Goal: Task Accomplishment & Management: Complete application form

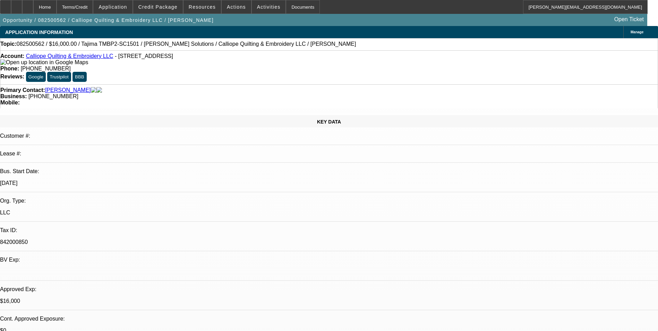
select select "0"
select select "2"
select select "0.1"
select select "4"
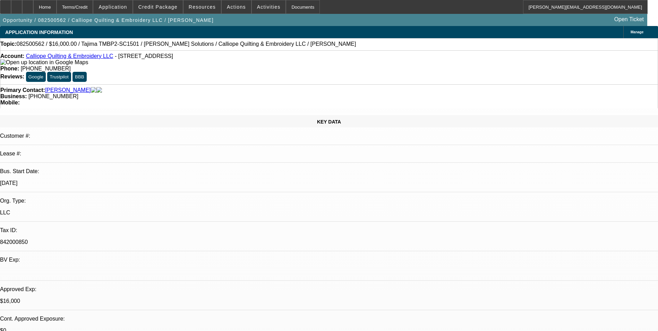
select select "0"
select select "2"
select select "0.1"
select select "4"
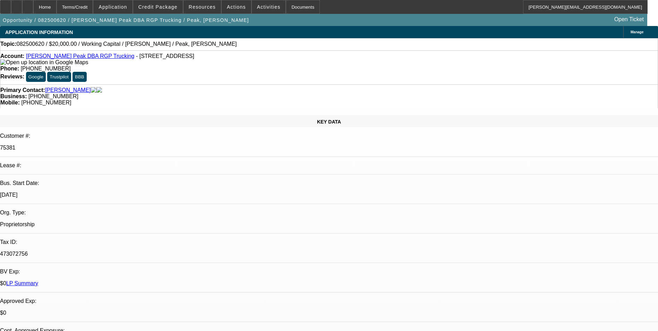
select select "0"
select select "2"
select select "0.1"
select select "4"
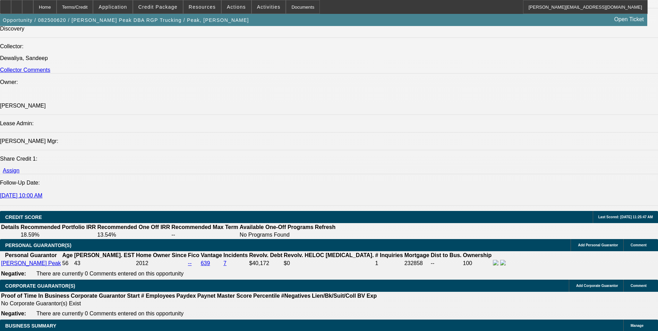
scroll to position [832, 0]
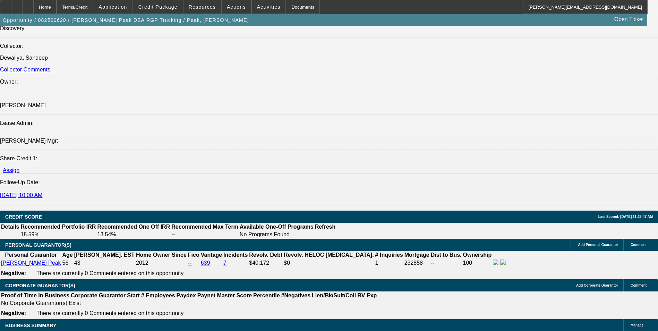
radio input "true"
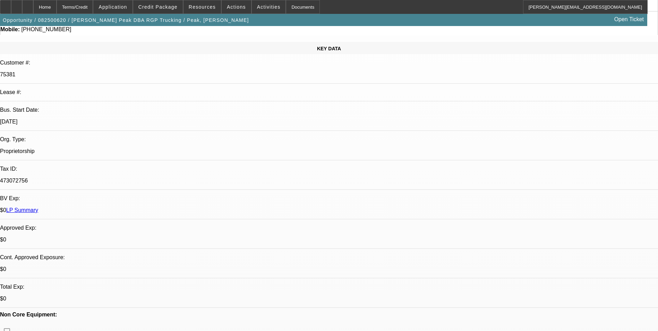
scroll to position [0, 0]
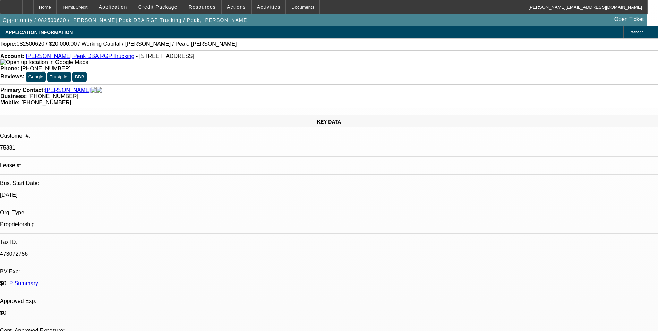
type textarea "Rodney Peak is a past BFC lessee in good standing. He started this Sole Prop in…"
radio input "true"
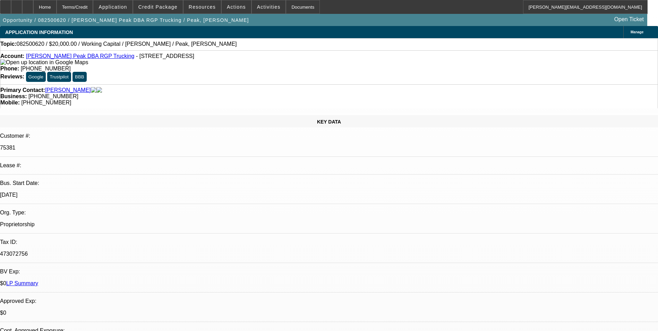
scroll to position [0, 0]
click at [33, 12] on div at bounding box center [27, 7] width 11 height 14
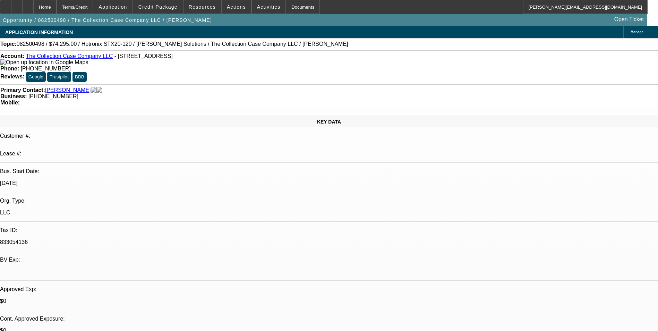
select select "0"
select select "2"
select select "0"
select select "2"
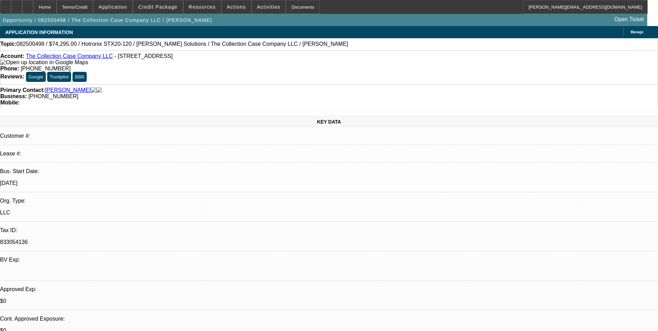
select select "0"
select select "2"
select select "0"
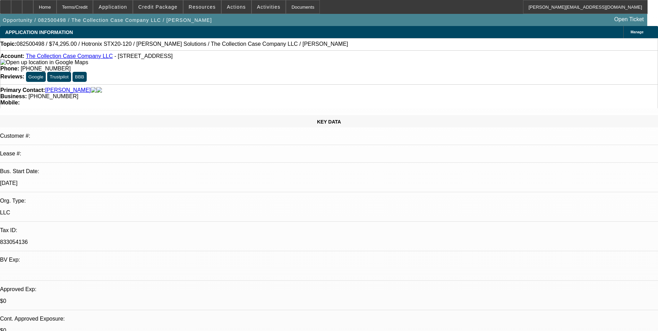
select select "2"
select select "0"
select select "1"
select select "2"
select select "6"
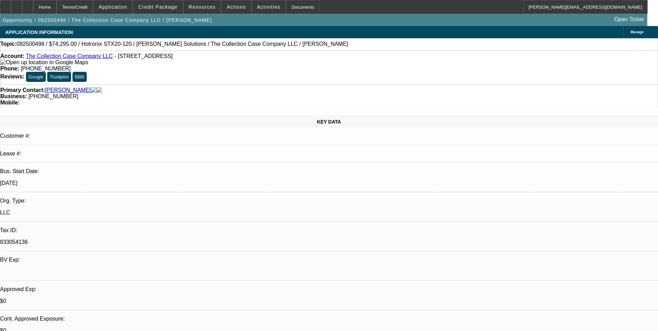
select select "1"
select select "2"
select select "6"
select select "1"
select select "2"
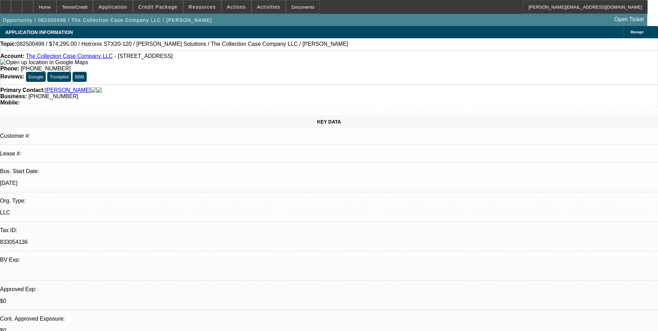
select select "6"
select select "1"
select select "2"
select select "6"
click at [17, 5] on icon at bounding box center [17, 5] width 0 height 0
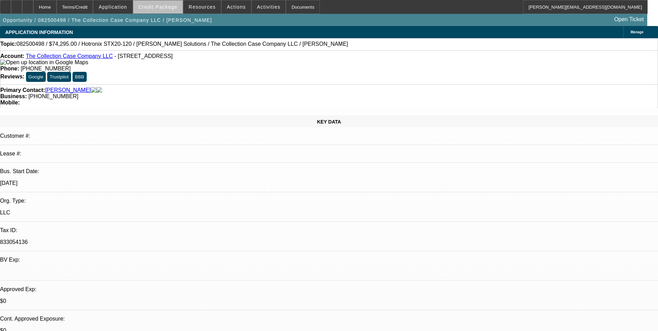
click at [182, 9] on span at bounding box center [158, 7] width 50 height 17
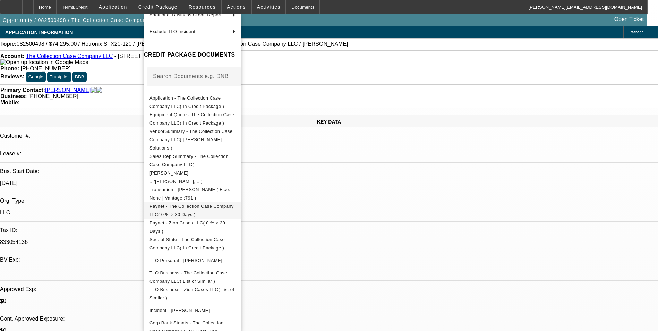
scroll to position [80, 0]
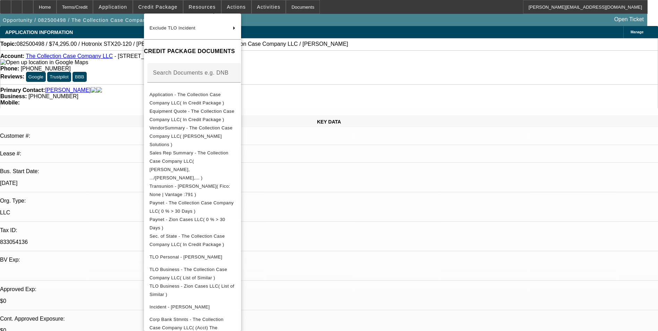
drag, startPoint x: 258, startPoint y: 319, endPoint x: 254, endPoint y: 312, distance: 8.0
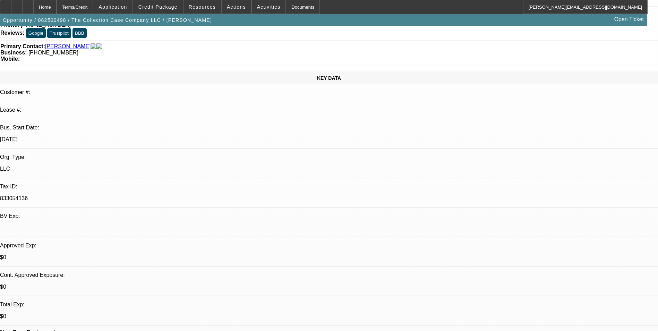
scroll to position [0, 0]
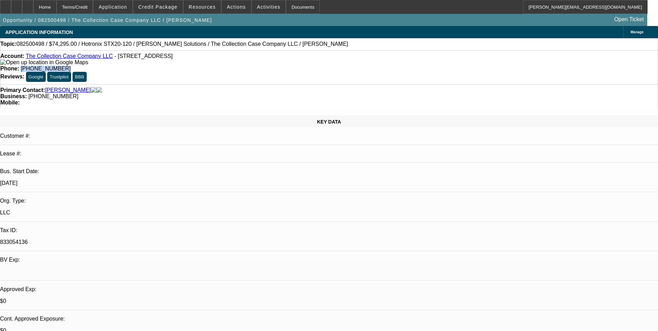
drag, startPoint x: 273, startPoint y: 57, endPoint x: 241, endPoint y: 59, distance: 32.0
click at [241, 66] on div "Phone: (217) 621-0787" at bounding box center [328, 69] width 657 height 6
copy span "(217) 621-0787"
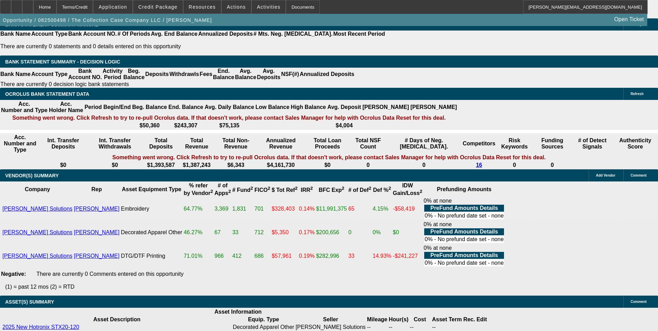
scroll to position [1144, 0]
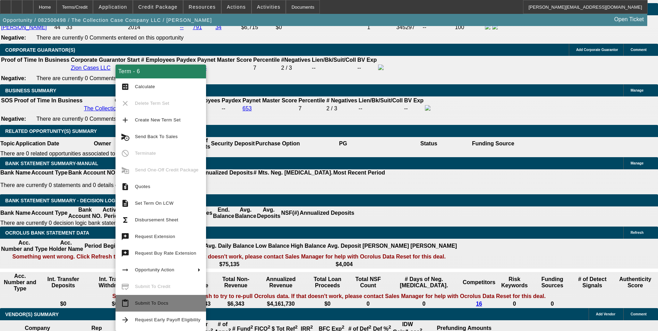
click at [163, 303] on span "Submit To Docs" at bounding box center [151, 302] width 33 height 5
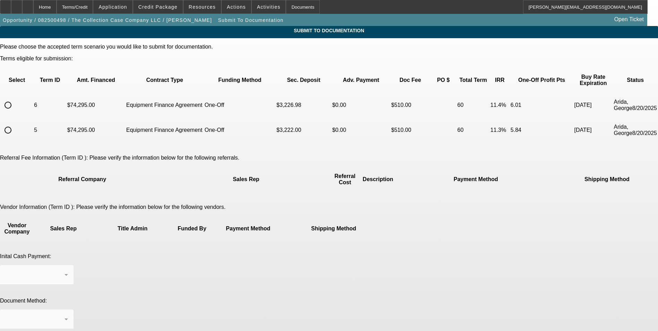
click at [15, 98] on input "radio" at bounding box center [8, 105] width 14 height 14
radio input "true"
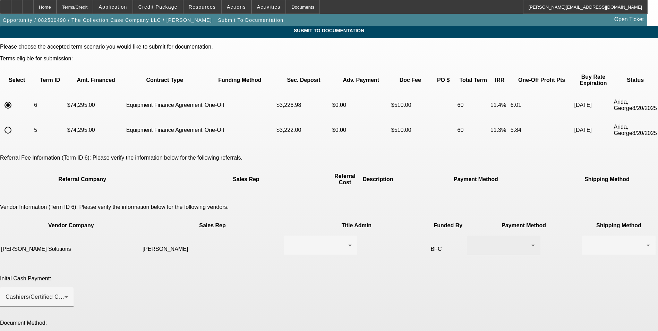
click at [529, 241] on icon at bounding box center [533, 245] width 8 height 8
click at [388, 261] on mat-option "ACH" at bounding box center [401, 265] width 74 height 17
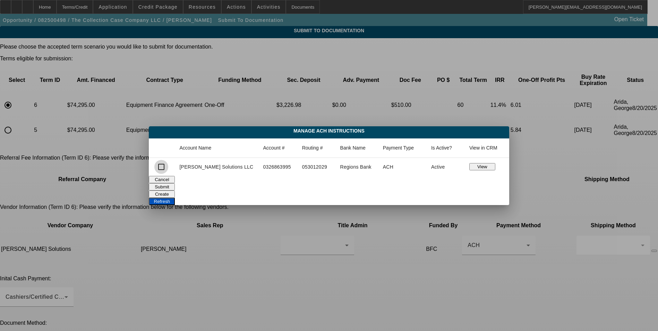
click at [168, 168] on input "checkbox" at bounding box center [161, 167] width 14 height 14
checkbox input "true"
click at [175, 183] on button "Submit" at bounding box center [162, 186] width 26 height 7
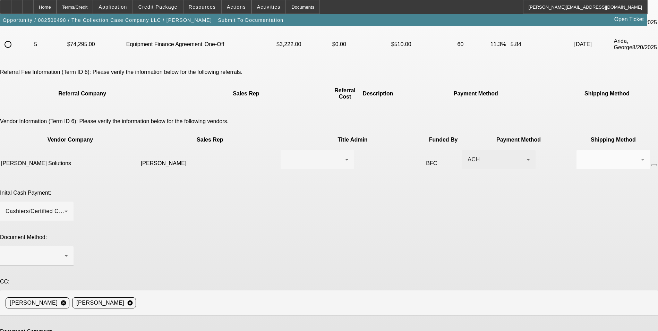
scroll to position [107, 0]
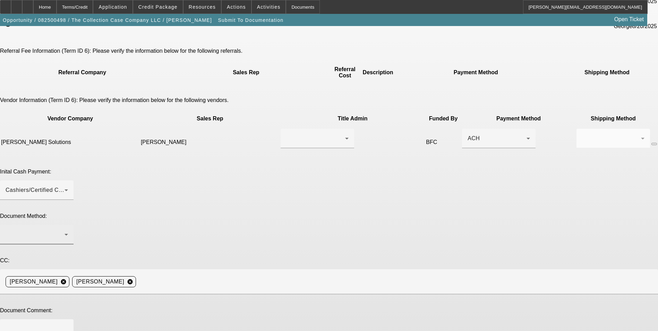
click at [65, 230] on div at bounding box center [35, 234] width 59 height 8
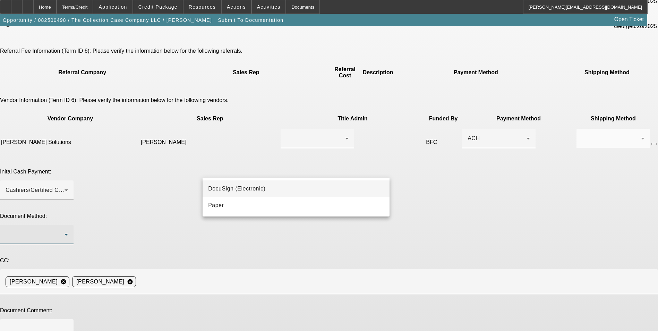
click at [360, 141] on div at bounding box center [329, 165] width 658 height 331
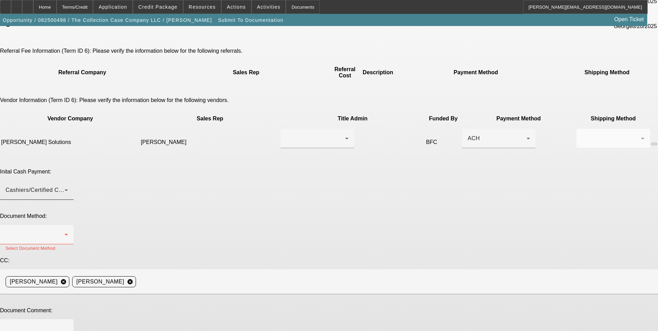
click at [65, 186] on div "Cashiers/Certified Check" at bounding box center [35, 190] width 59 height 8
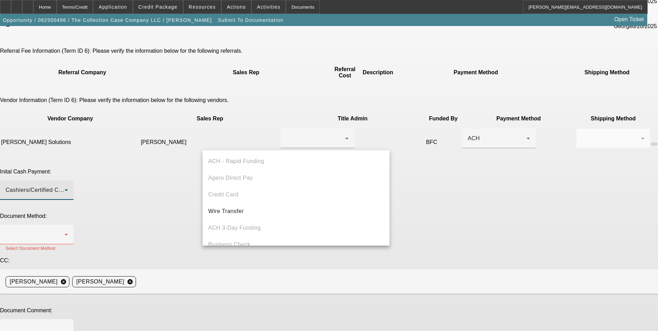
scroll to position [24, 0]
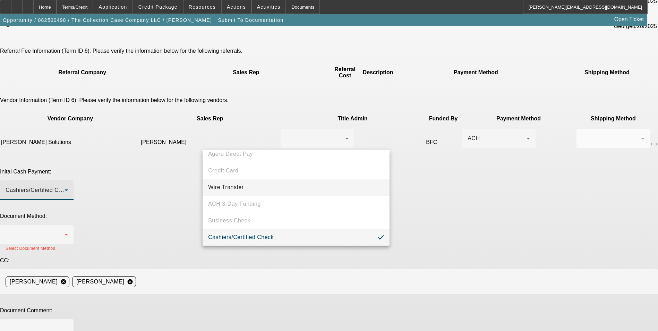
click at [240, 188] on span "Wire Transfer" at bounding box center [226, 187] width 36 height 8
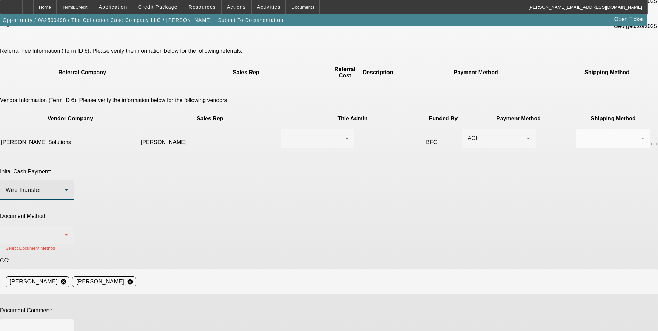
click at [68, 225] on div at bounding box center [37, 234] width 62 height 19
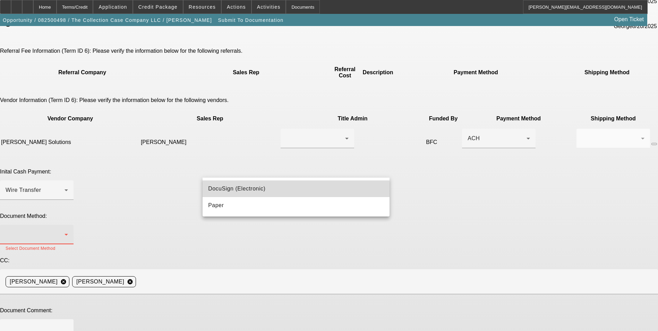
click at [292, 187] on mat-option "DocuSign (Electronic)" at bounding box center [296, 188] width 187 height 17
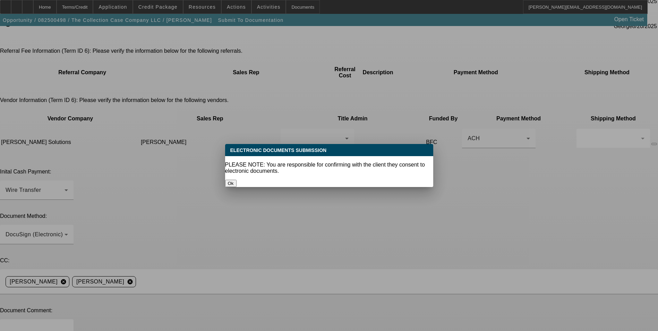
click at [237, 180] on button "Ok" at bounding box center [230, 183] width 11 height 7
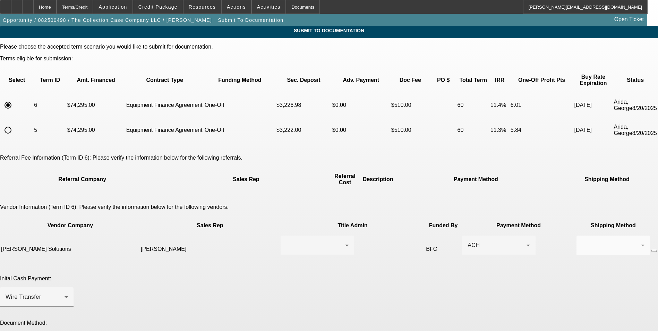
scroll to position [107, 0]
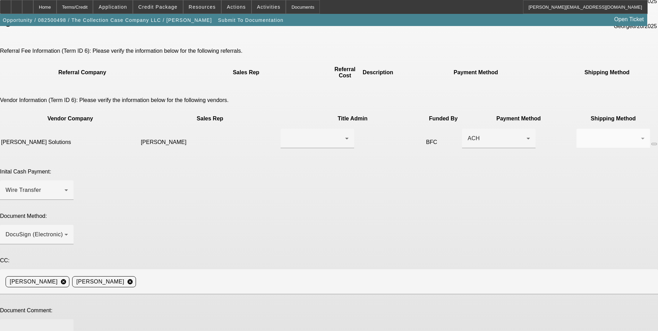
click at [68, 325] on textarea at bounding box center [37, 333] width 62 height 17
paste textarea "(217) 621-0787"
type textarea "Ready for EFA docs. Doc call can be done to Clint at (217) 621-0787. Thanks"
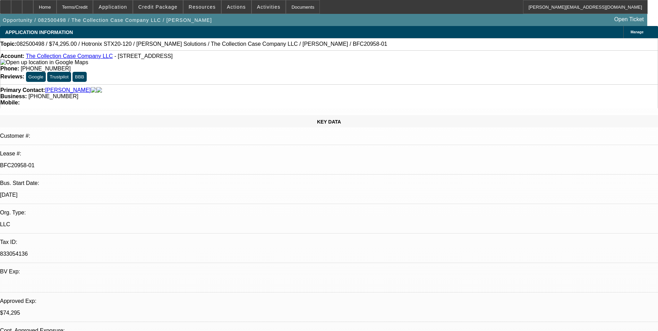
select select "0"
select select "2"
select select "0"
select select "6"
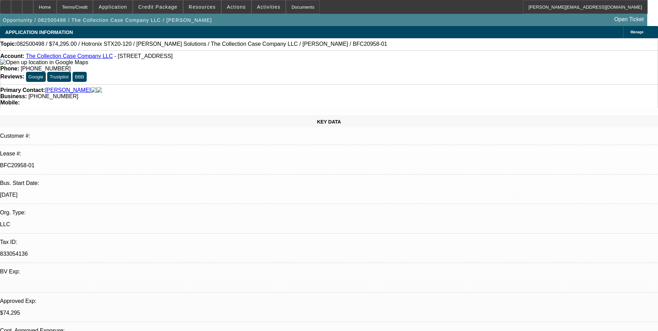
select select "0"
select select "2"
select select "0"
select select "6"
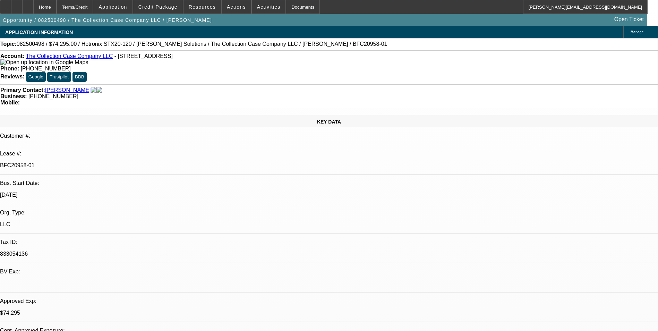
select select "0"
select select "2"
select select "0"
select select "6"
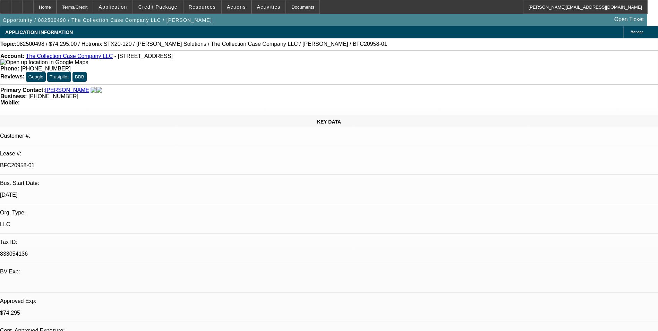
select select "0"
select select "2"
select select "0"
select select "6"
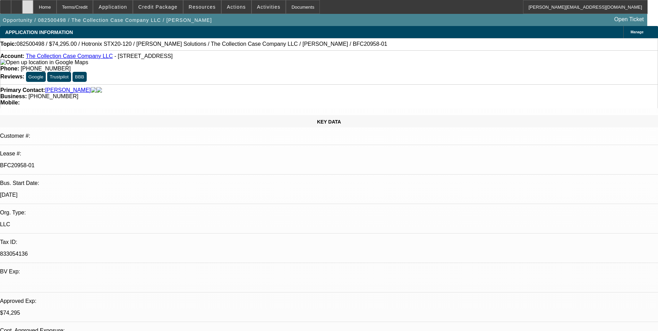
click at [28, 5] on icon at bounding box center [28, 5] width 0 height 0
select select "0"
select select "2"
select select "0"
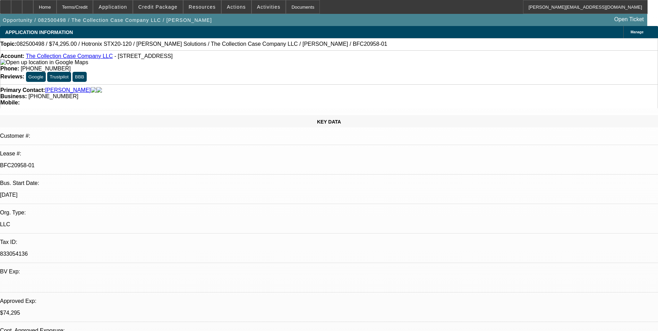
select select "2"
select select "0"
select select "2"
select select "0"
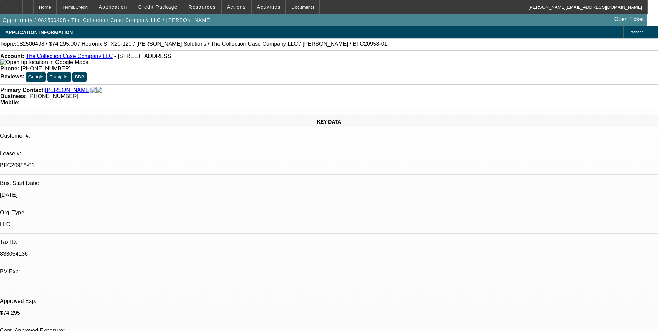
select select "0"
select select "2"
select select "0"
select select "1"
select select "2"
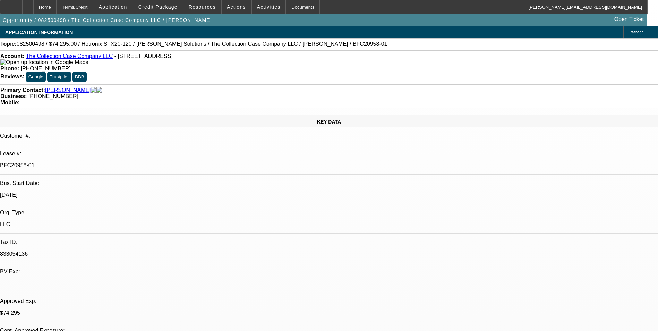
select select "6"
select select "1"
select select "2"
select select "6"
select select "1"
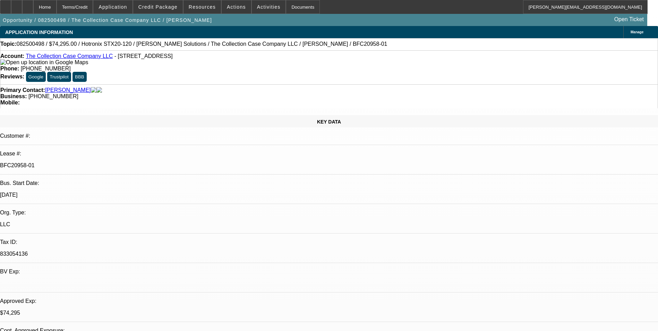
select select "2"
select select "6"
select select "1"
select select "2"
select select "6"
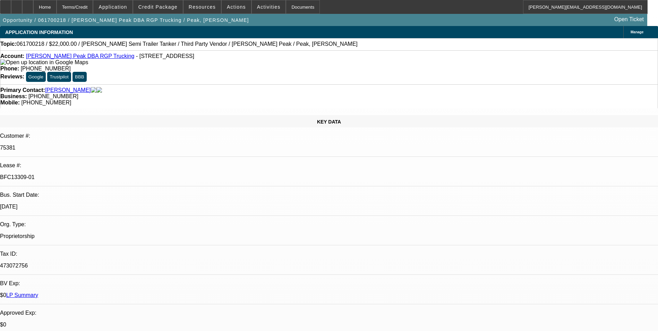
select select "0"
select select "2"
select select "0"
select select "6"
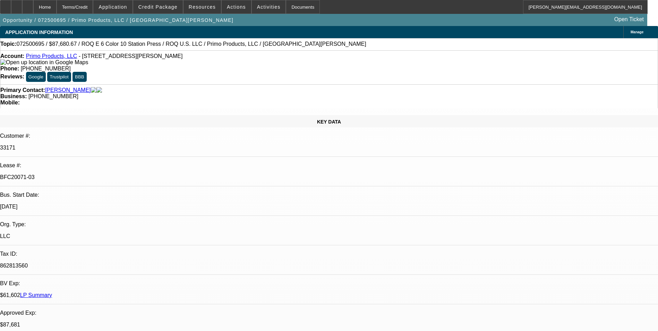
select select "0"
select select "2"
select select "0.1"
select select "0"
select select "2"
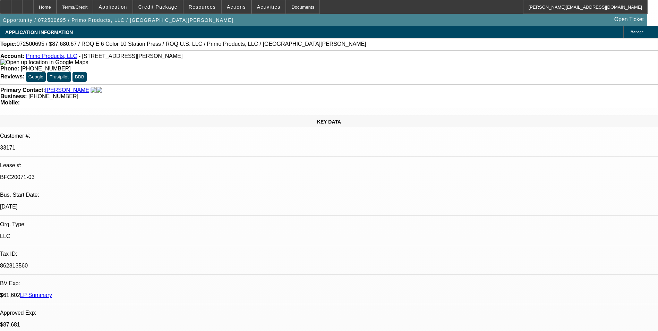
select select "0.1"
select select "0"
select select "2"
select select "0.1"
select select "0"
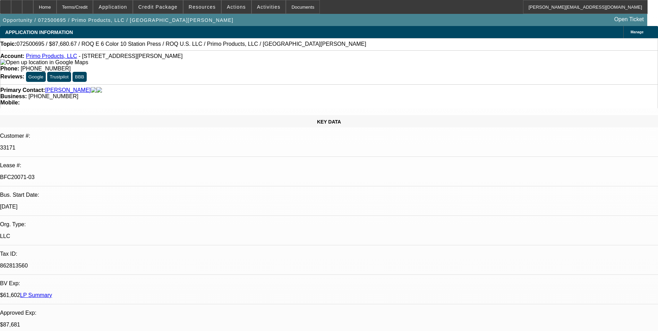
select select "2"
select select "0.1"
select select "1"
select select "2"
select select "4"
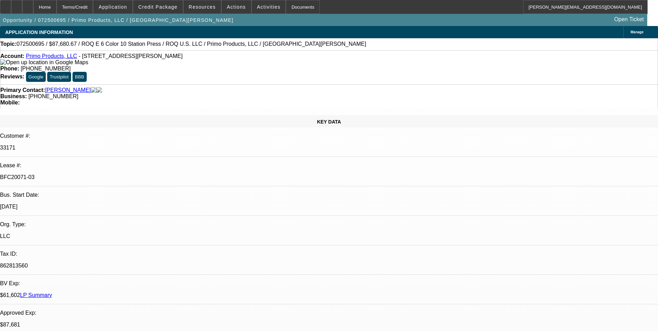
select select "1"
select select "2"
select select "4"
select select "1"
select select "2"
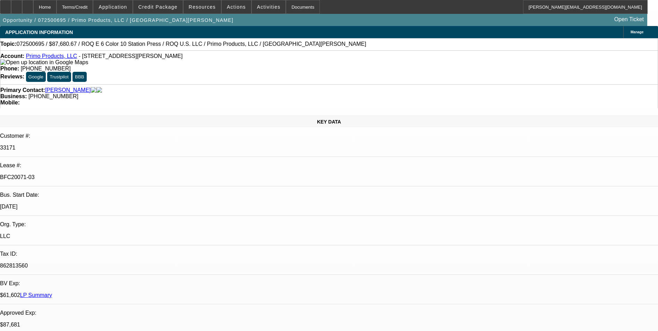
select select "4"
select select "1"
select select "2"
select select "4"
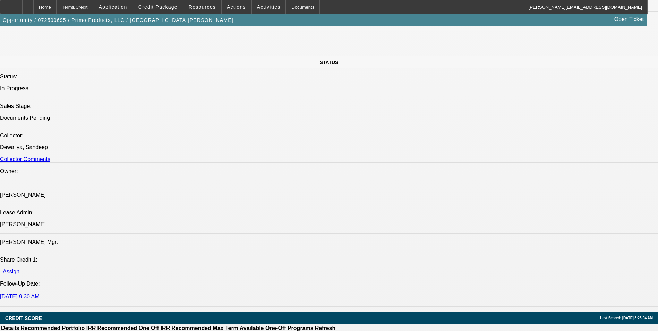
scroll to position [694, 0]
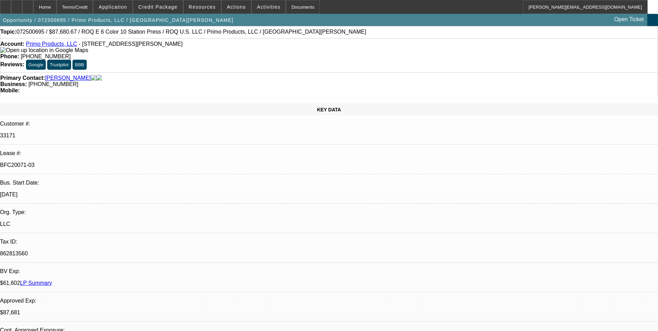
scroll to position [0, 0]
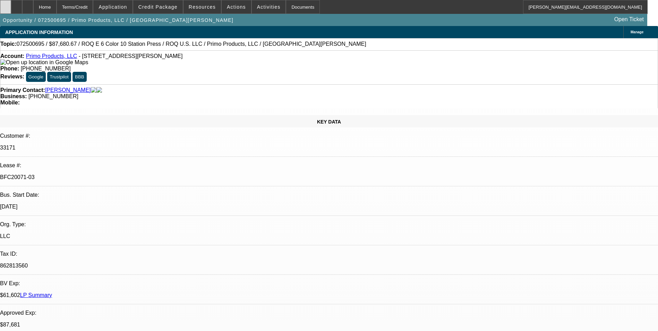
click at [11, 9] on div at bounding box center [5, 7] width 11 height 14
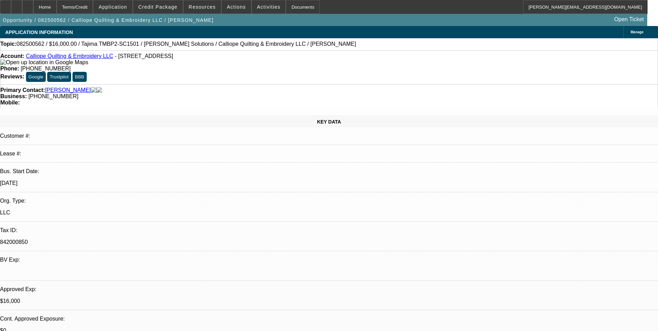
select select "0"
select select "2"
select select "0.1"
select select "4"
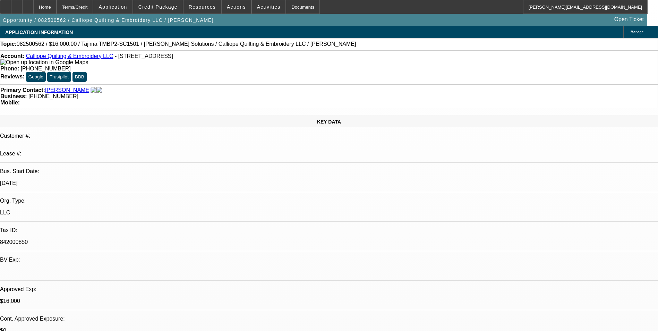
select select "0"
select select "2"
select select "0.1"
select select "4"
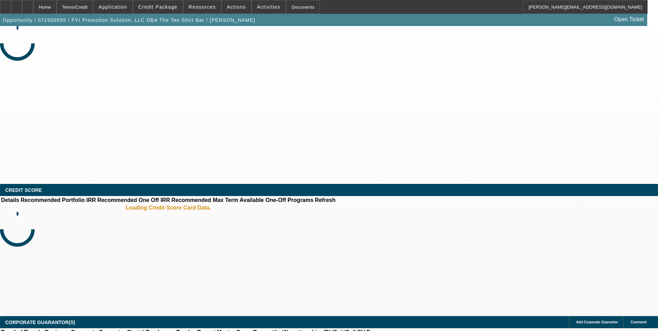
select select "0"
select select "6"
select select "0"
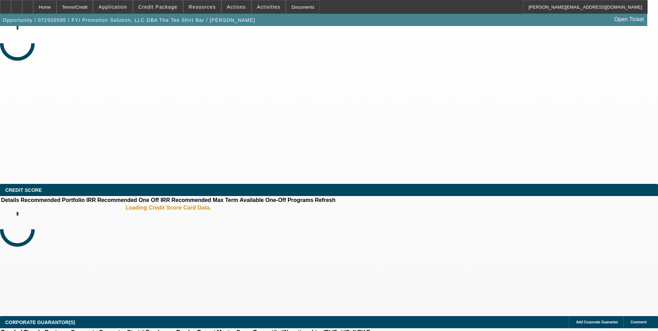
select select "0"
select select "6"
select select "0"
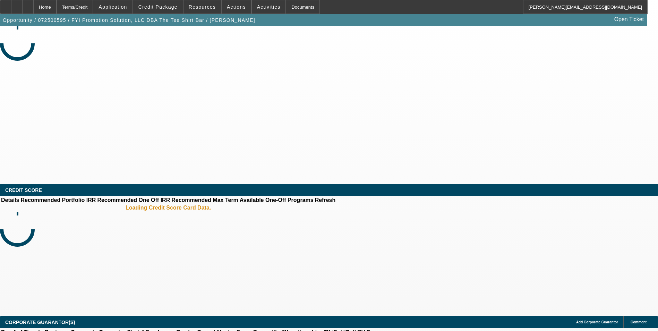
select select "0"
select select "6"
select select "0"
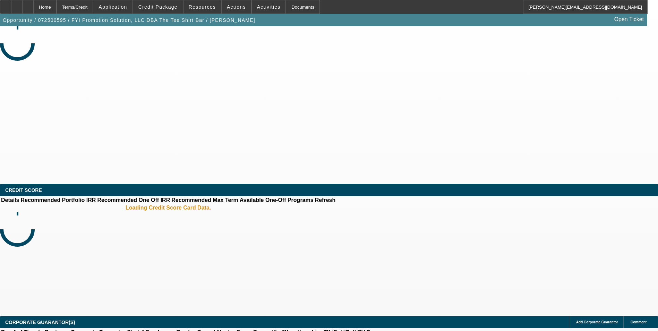
select select "6"
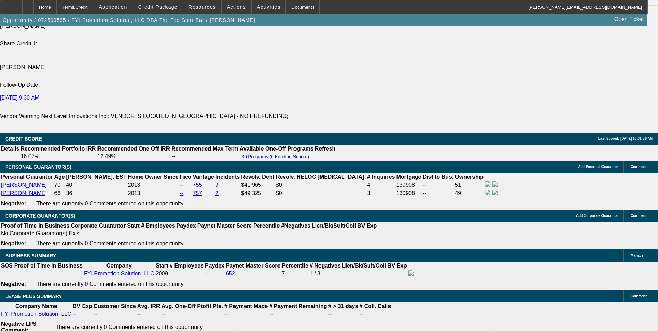
scroll to position [971, 0]
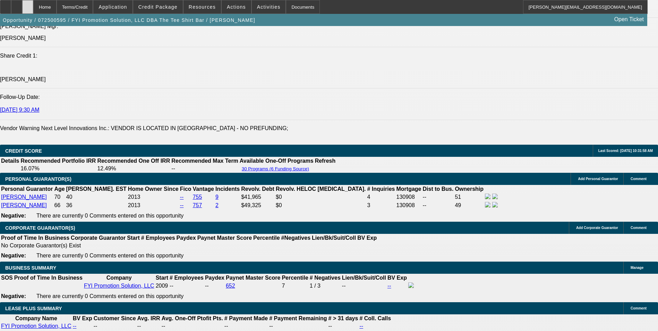
click at [28, 5] on icon at bounding box center [28, 5] width 0 height 0
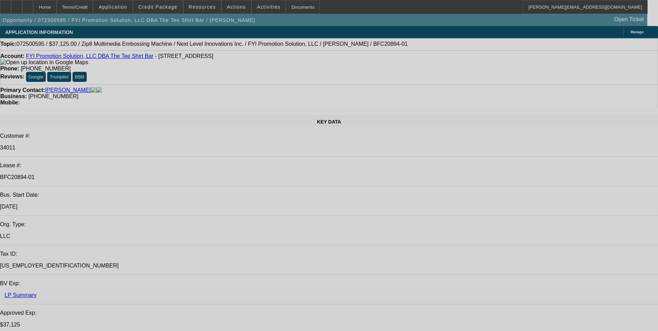
select select "0"
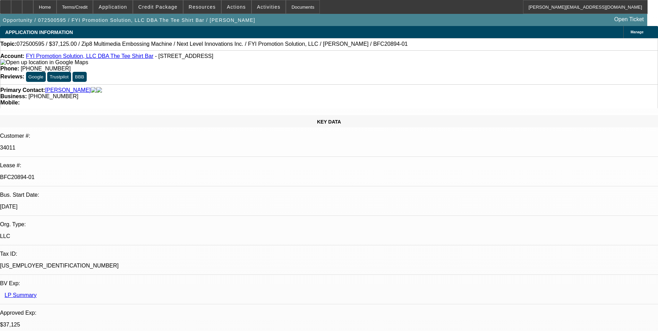
select select "0"
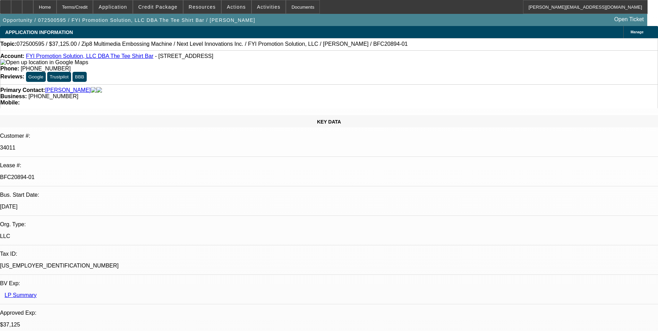
select select "0"
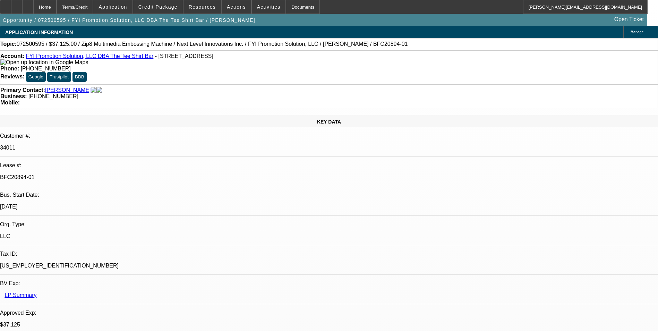
select select "1"
select select "6"
select select "1"
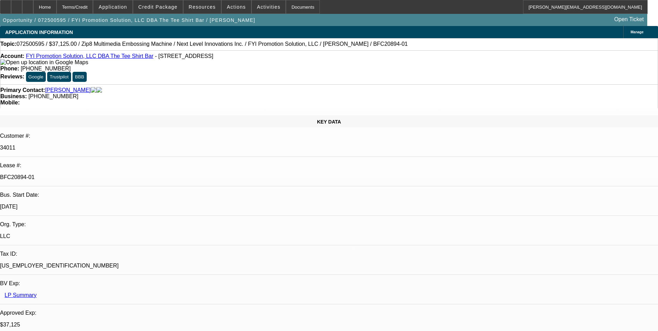
select select "6"
select select "1"
select select "6"
select select "1"
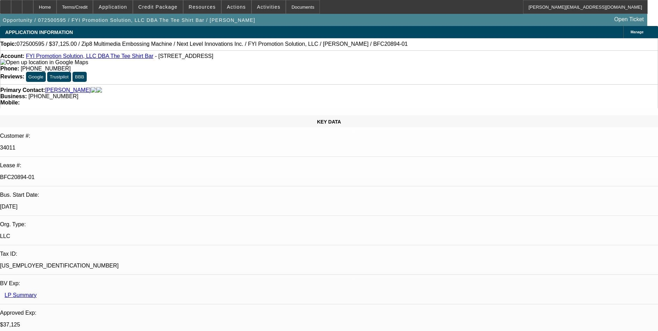
select select "1"
select select "6"
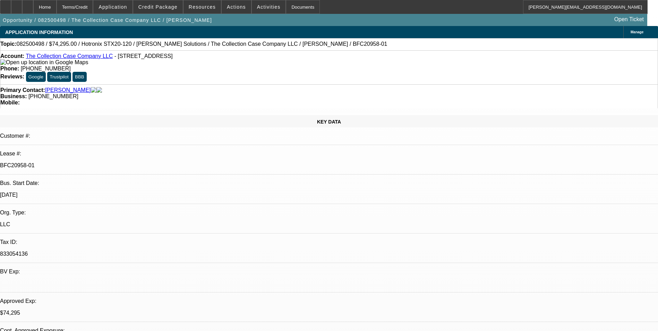
select select "0"
select select "2"
select select "0"
select select "2"
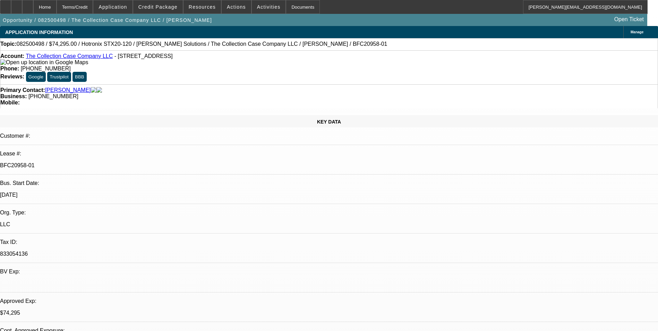
select select "0"
select select "2"
select select "0"
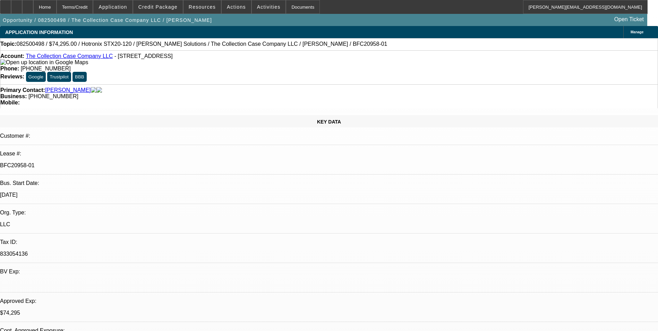
select select "2"
select select "0"
select select "1"
select select "2"
select select "6"
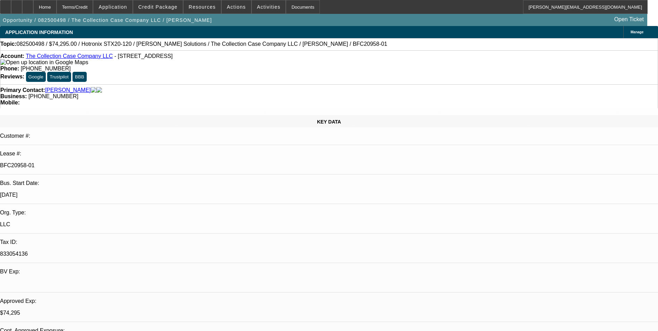
select select "1"
select select "2"
select select "6"
select select "1"
select select "2"
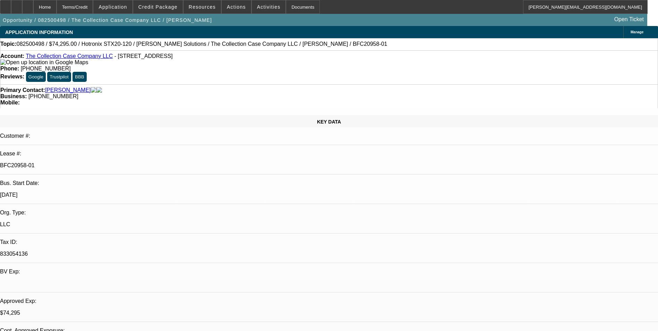
select select "6"
select select "1"
select select "2"
select select "6"
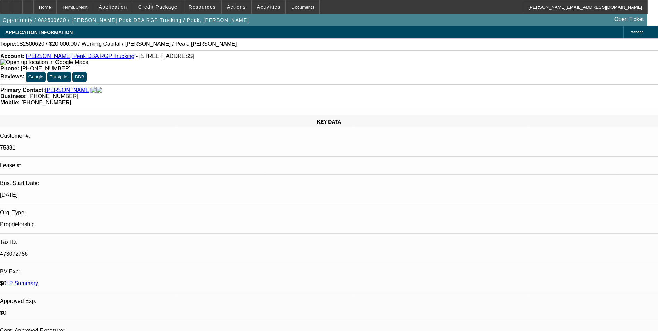
select select "0"
select select "2"
select select "0.1"
select select "1"
select select "2"
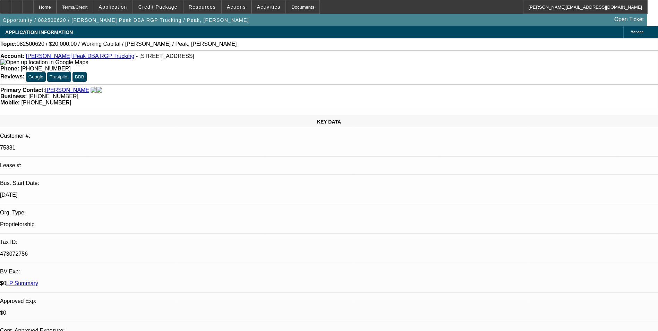
select select "4"
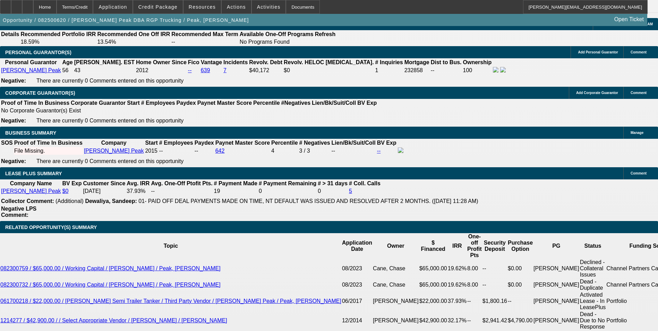
scroll to position [1040, 0]
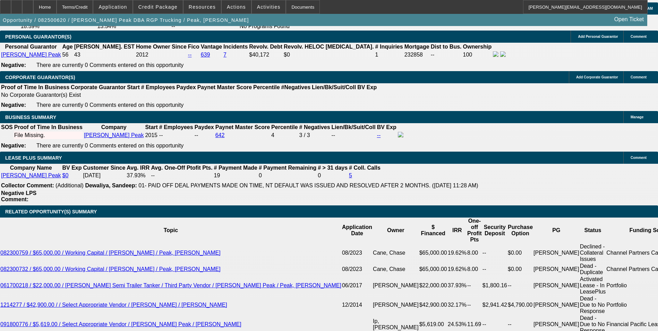
type input "$0.00"
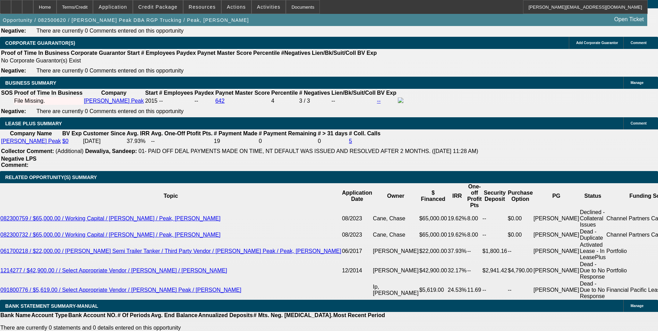
scroll to position [1075, 0]
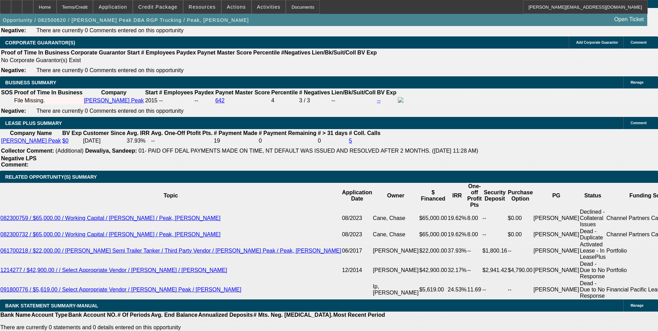
drag, startPoint x: 139, startPoint y: 202, endPoint x: 140, endPoint y: 197, distance: 4.9
type input "18"
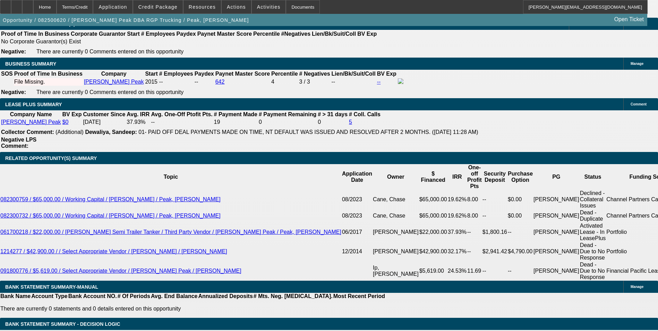
scroll to position [1110, 0]
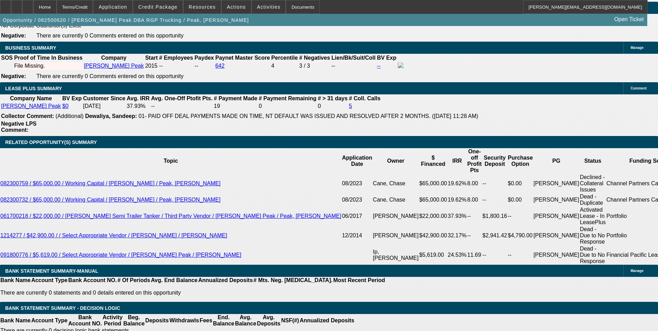
type input "35"
type input "$2,887.90"
type input "$1,443.95"
type input "35"
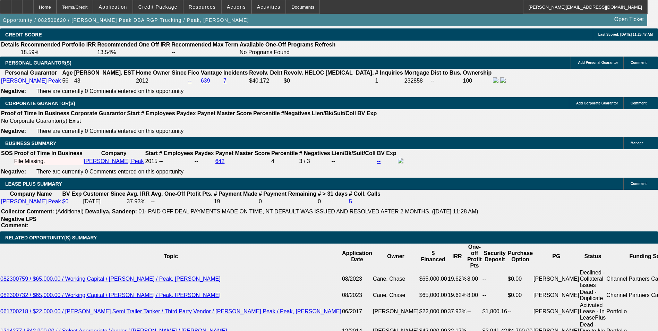
scroll to position [1006, 0]
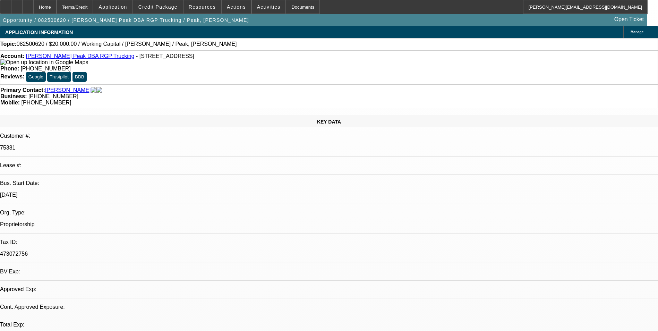
select select "0"
select select "2"
select select "0.1"
select select "4"
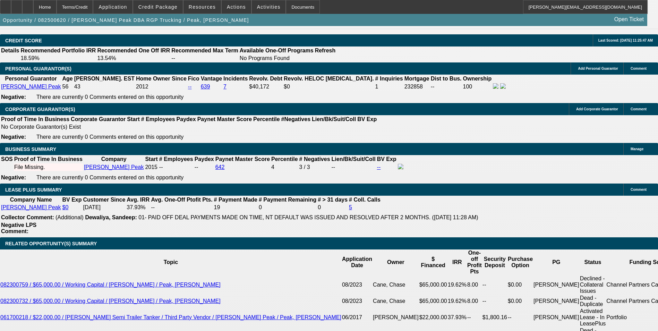
scroll to position [1006, 0]
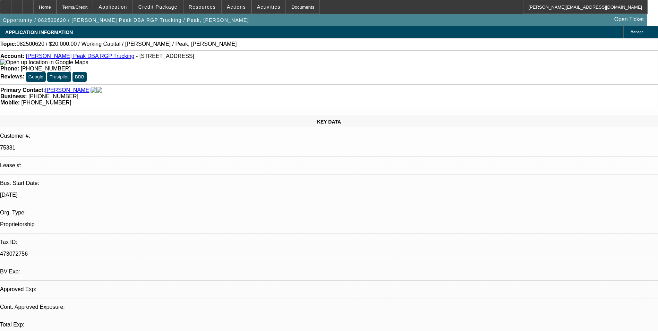
select select "0"
select select "2"
select select "0.1"
select select "4"
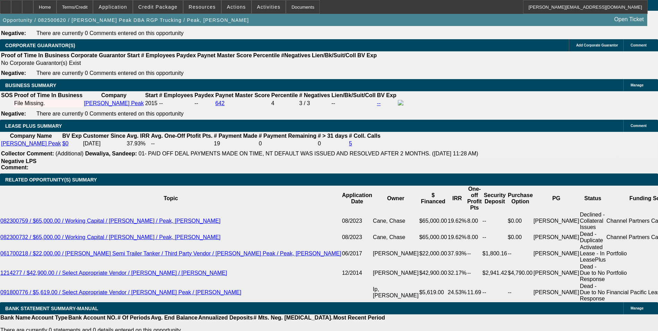
scroll to position [1075, 0]
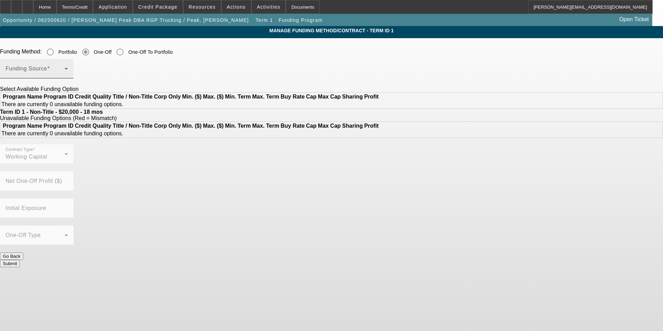
click at [65, 73] on span at bounding box center [35, 71] width 59 height 8
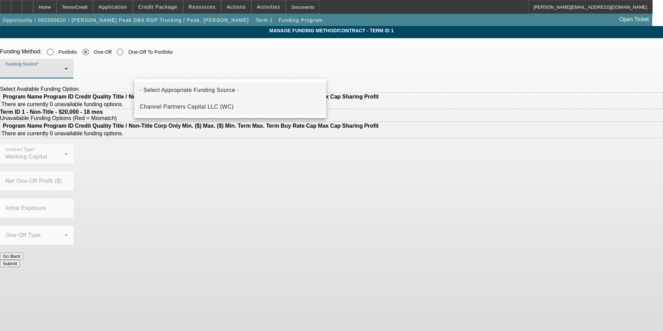
click at [241, 105] on mat-option "Channel Partners Capital LLC (WC)" at bounding box center [230, 106] width 192 height 17
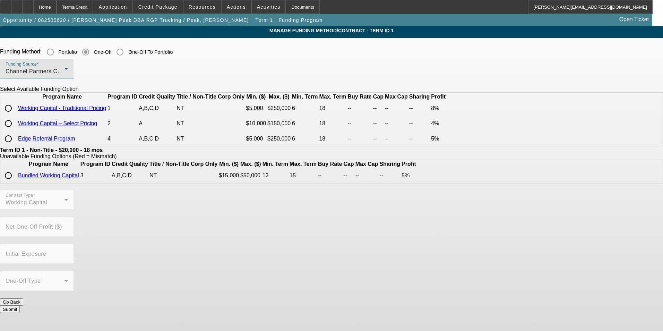
click at [15, 115] on input "radio" at bounding box center [8, 108] width 14 height 14
radio input "true"
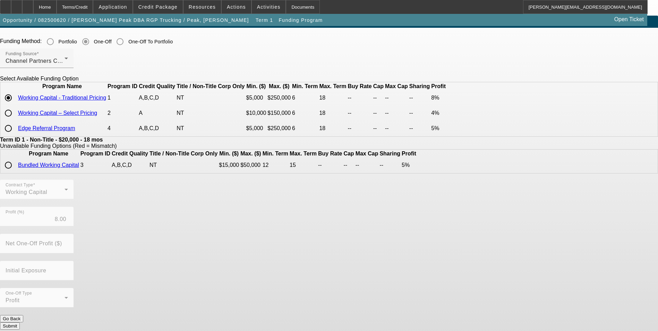
scroll to position [16, 0]
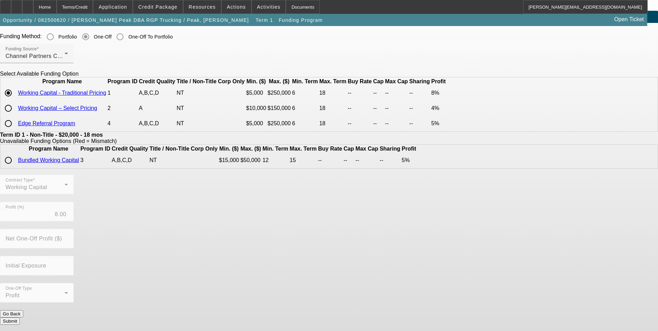
click at [20, 317] on button "Submit" at bounding box center [10, 320] width 20 height 7
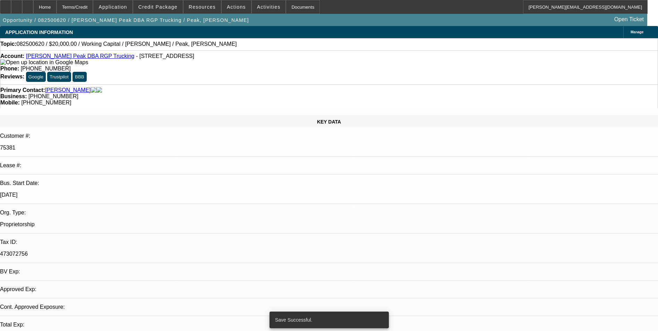
select select "0"
select select "2"
select select "0.1"
select select "4"
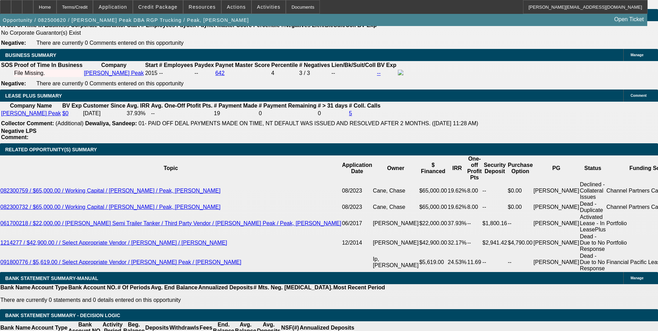
scroll to position [1110, 0]
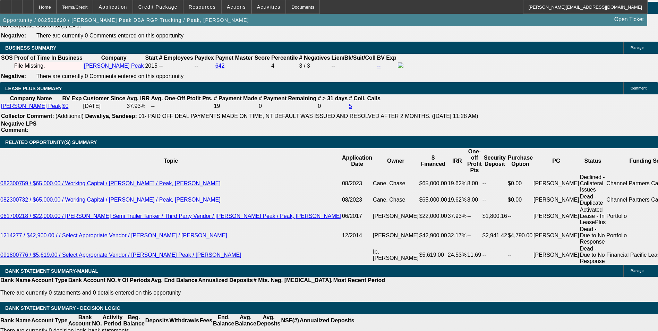
drag, startPoint x: 150, startPoint y: 169, endPoint x: 238, endPoint y: 155, distance: 89.1
type input "2"
type input "UNKNOWN"
type input "25"
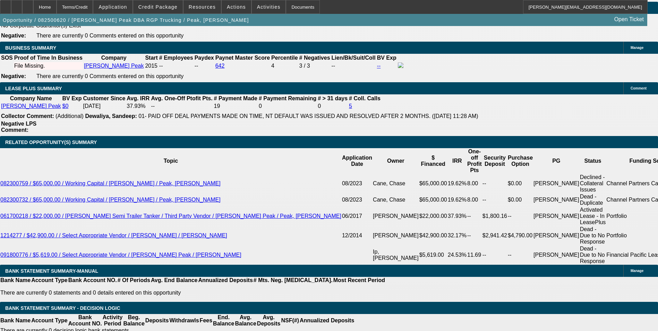
type input "$1,128.79"
type input "$2,257.58"
type input "$1,343.84"
type input "$2,687.68"
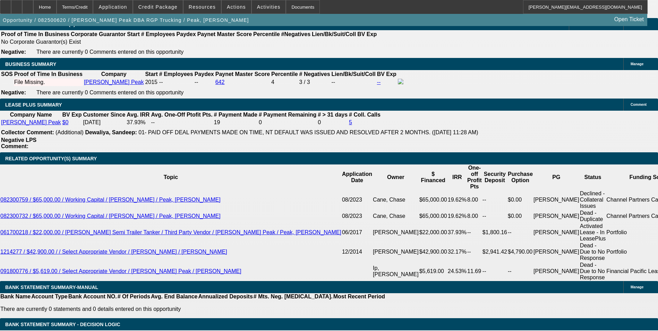
scroll to position [936, 0]
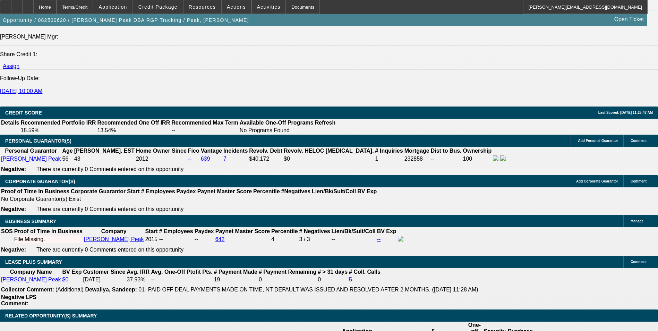
type input "25"
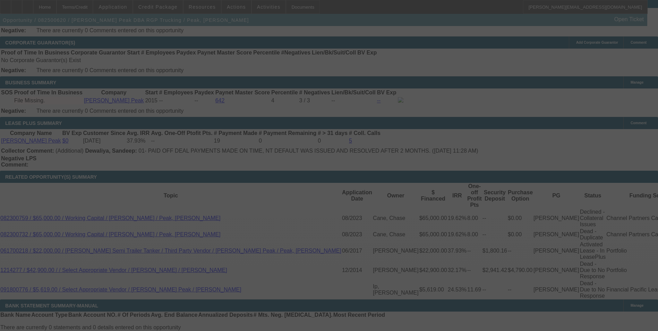
scroll to position [1144, 0]
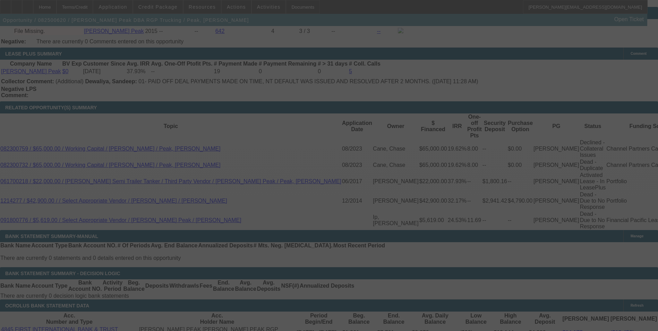
select select "0"
select select "2"
select select "0.1"
select select "4"
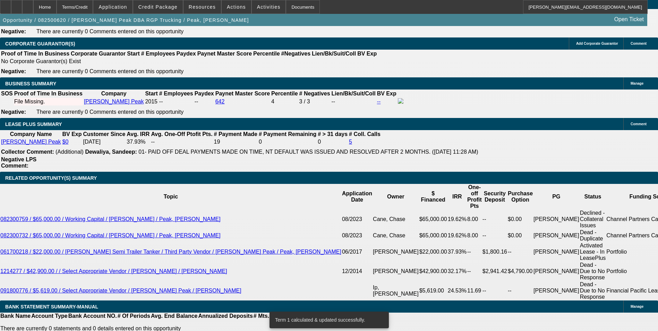
scroll to position [1069, 0]
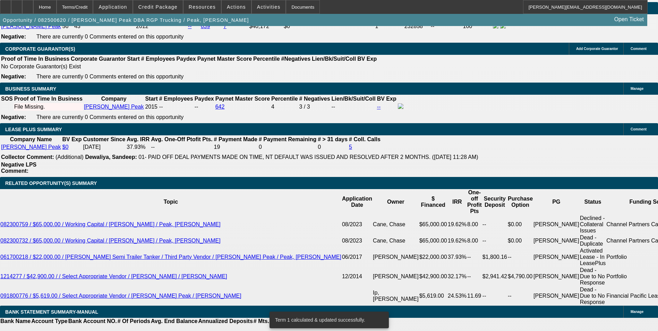
drag, startPoint x: 148, startPoint y: 208, endPoint x: 220, endPoint y: 202, distance: 72.4
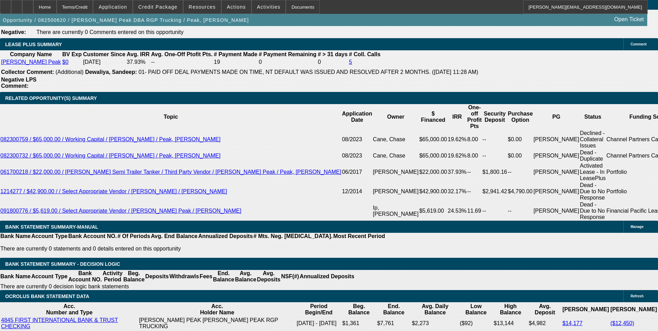
scroll to position [1138, 0]
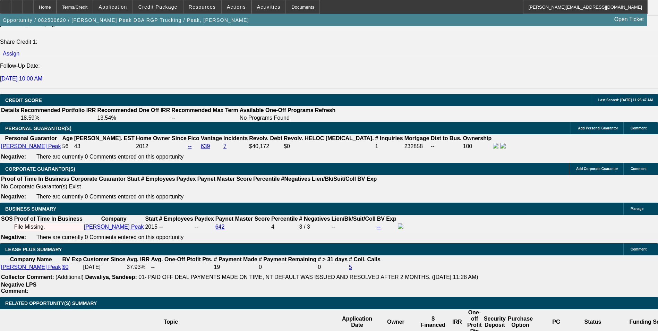
scroll to position [965, 0]
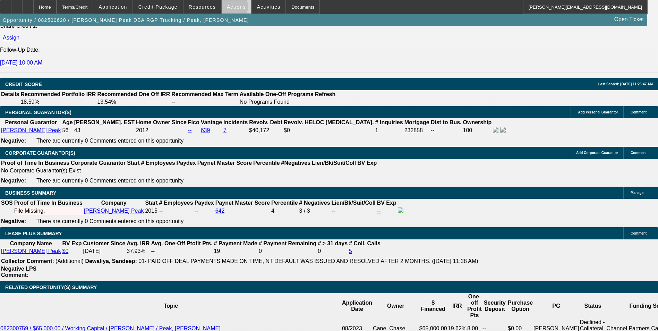
click at [229, 8] on span "Actions" at bounding box center [236, 7] width 19 height 6
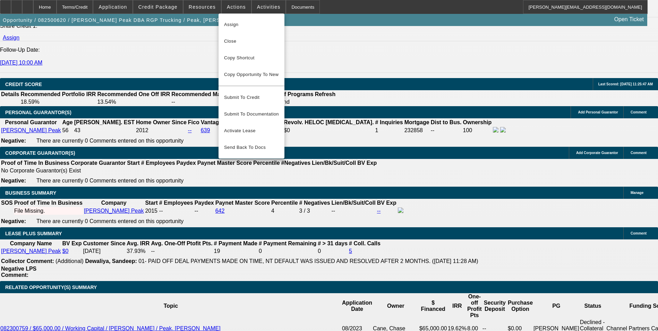
click at [319, 131] on div at bounding box center [329, 165] width 658 height 331
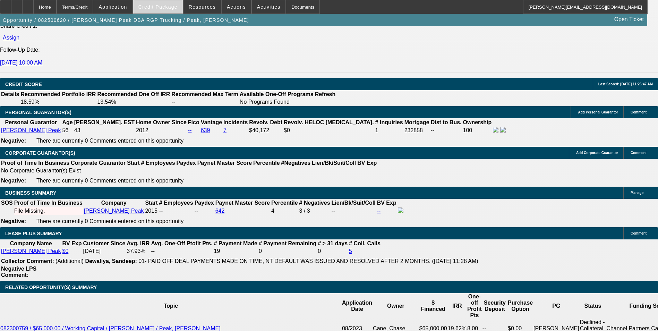
click at [173, 9] on span "Credit Package" at bounding box center [157, 7] width 39 height 6
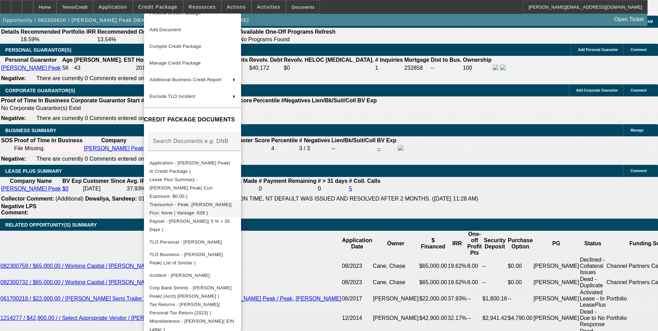
scroll to position [1034, 0]
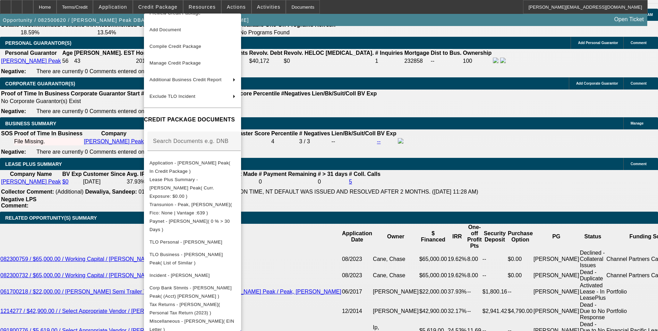
click at [349, 282] on div at bounding box center [329, 165] width 658 height 331
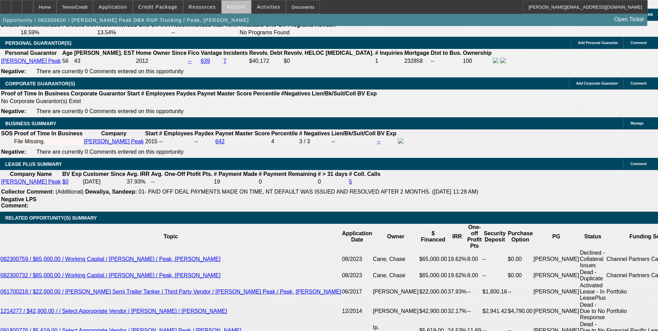
click at [241, 10] on span at bounding box center [236, 7] width 29 height 17
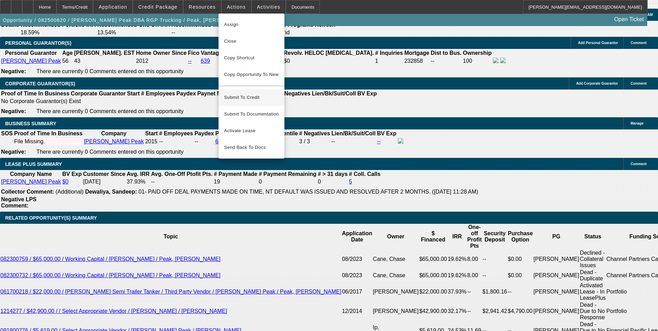
click at [265, 93] on span "Submit To Credit" at bounding box center [251, 97] width 55 height 8
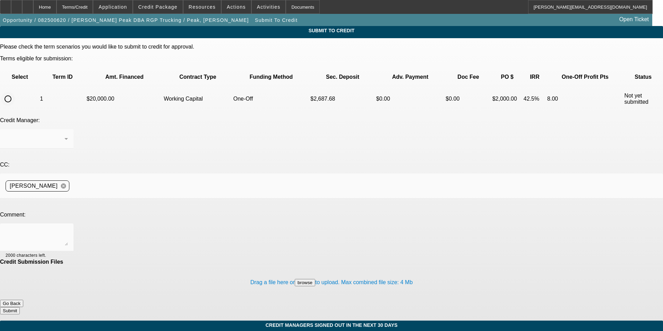
click at [15, 92] on input "radio" at bounding box center [8, 99] width 14 height 14
radio input "true"
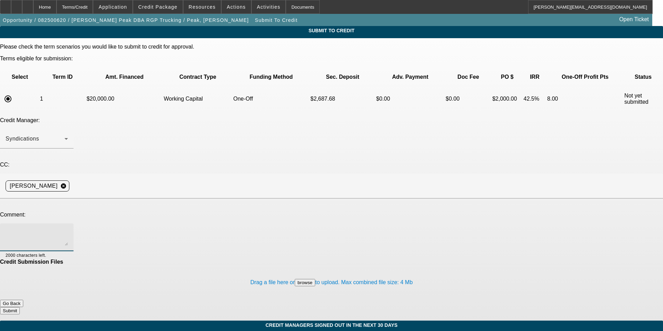
drag, startPoint x: 154, startPoint y: 171, endPoint x: 153, endPoint y: 166, distance: 5.0
click at [68, 229] on textarea at bounding box center [37, 237] width 62 height 17
click at [68, 229] on textarea "Please advise on sending to CP for their Working Capital programs. Notes are in…" at bounding box center [37, 237] width 62 height 17
type textarea "Please advise on sending to CP for their Working Capital program. Notes are in …"
click at [20, 307] on button "Submit" at bounding box center [10, 310] width 20 height 7
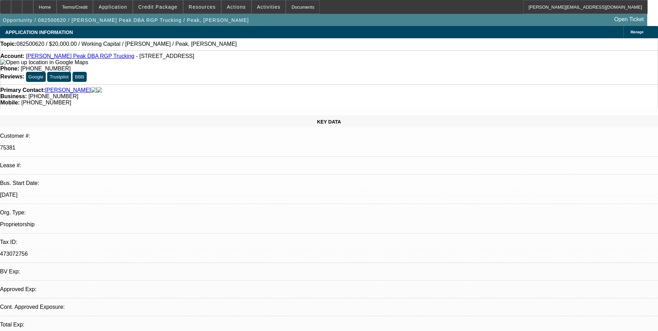
select select "0"
select select "2"
select select "0.1"
select select "4"
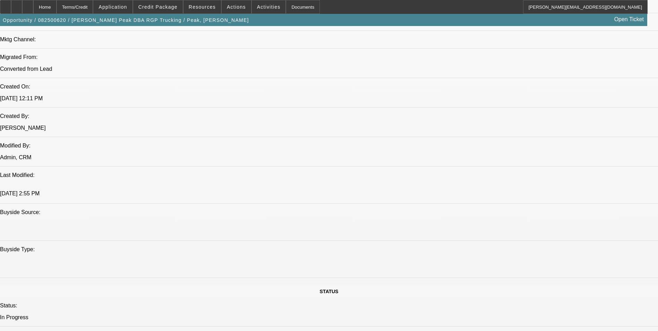
scroll to position [347, 0]
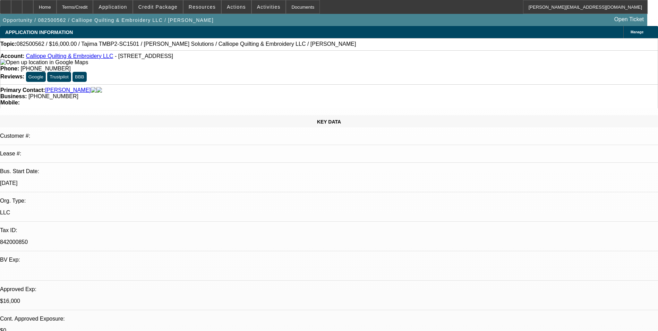
select select "0"
select select "2"
select select "0.1"
select select "4"
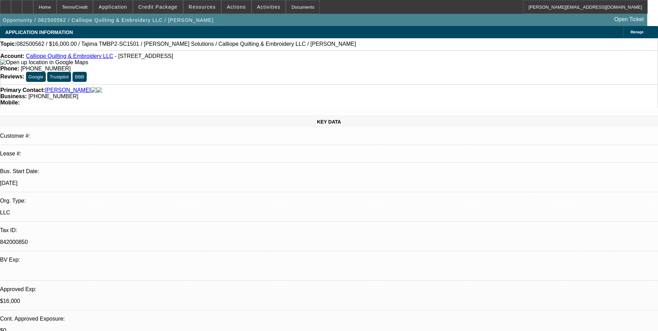
select select "0"
select select "2"
select select "0.1"
select select "4"
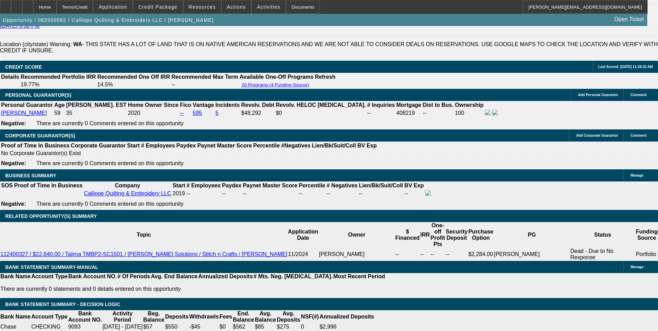
scroll to position [1040, 0]
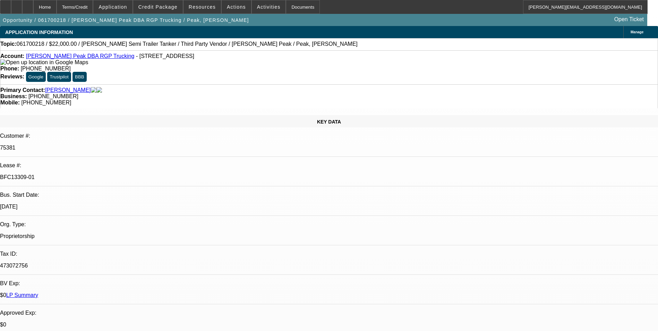
select select "0"
select select "2"
select select "0"
select select "6"
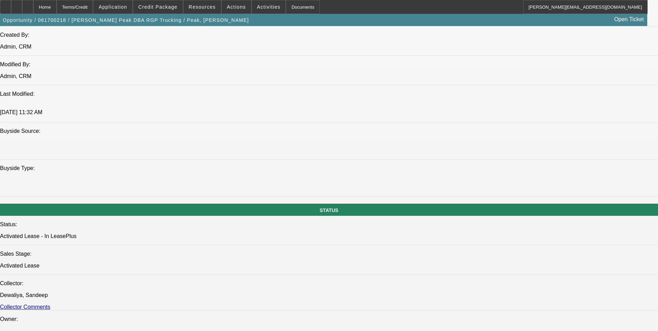
scroll to position [590, 0]
